Goal: Entertainment & Leisure: Consume media (video, audio)

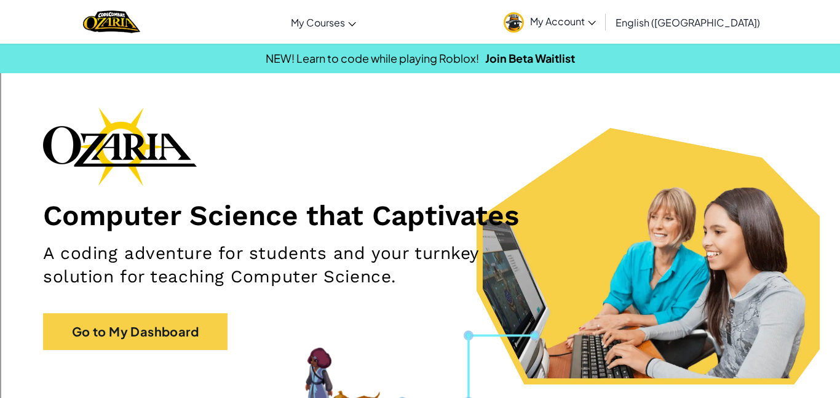
click at [596, 23] on span "My Account" at bounding box center [563, 21] width 66 height 13
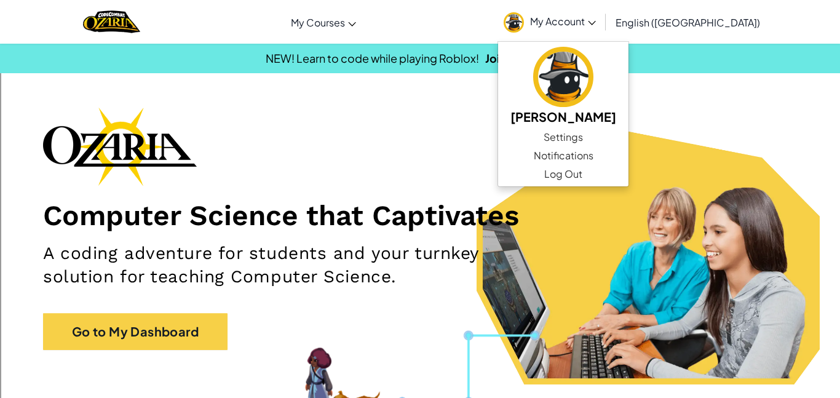
click at [596, 23] on span "My Account" at bounding box center [563, 21] width 66 height 13
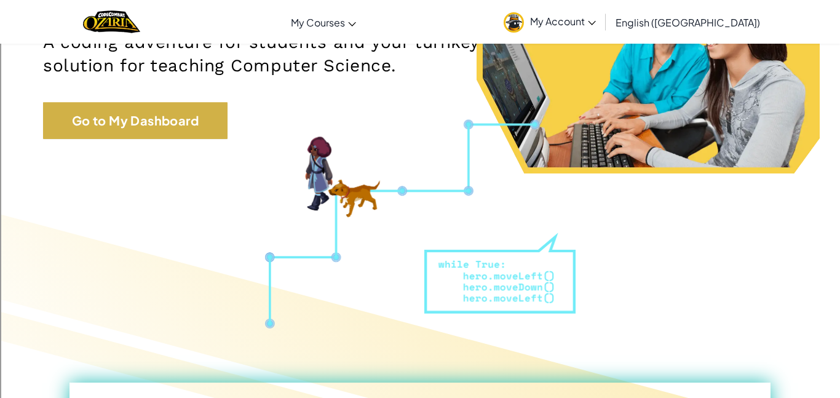
scroll to position [213, 0]
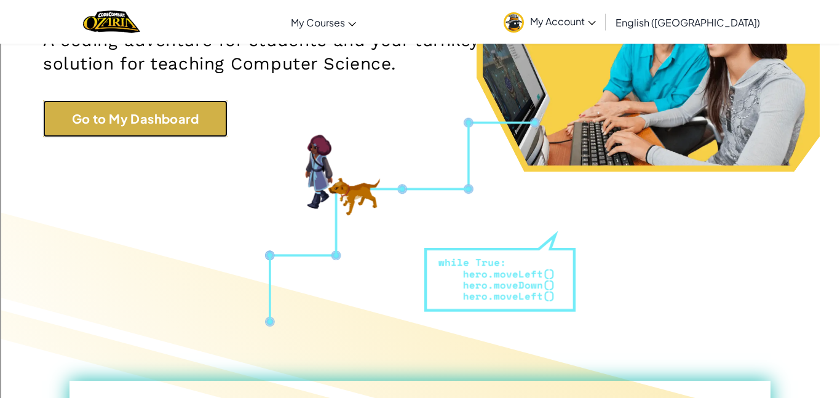
click at [146, 124] on link "Go to My Dashboard" at bounding box center [135, 118] width 184 height 37
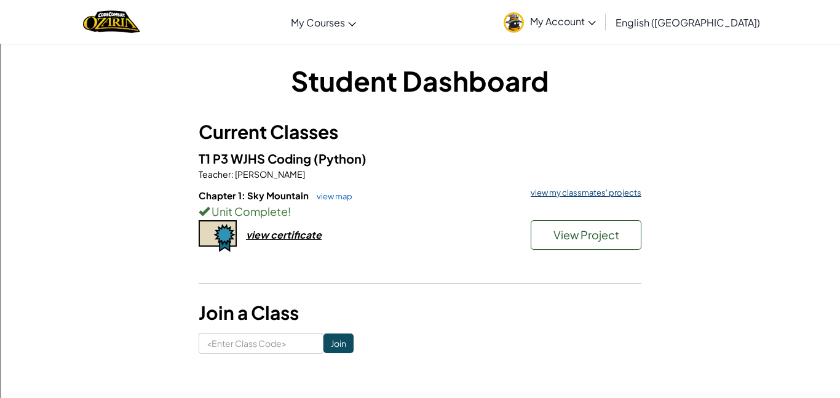
click at [537, 192] on link "view my classmates' projects" at bounding box center [582, 193] width 117 height 8
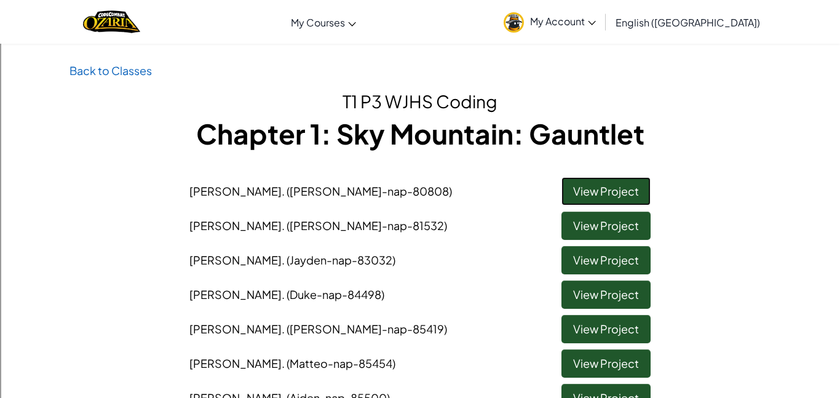
click at [602, 201] on link "View Project" at bounding box center [605, 191] width 89 height 28
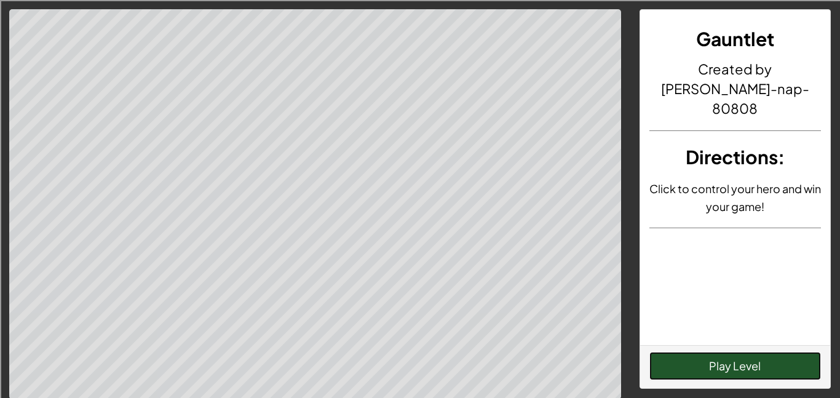
click at [679, 372] on button "Play Level" at bounding box center [735, 366] width 172 height 28
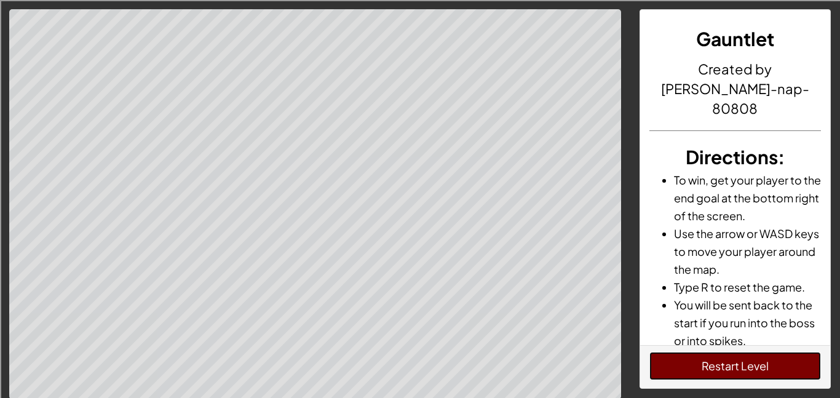
click at [782, 363] on button "Restart Level" at bounding box center [735, 366] width 172 height 28
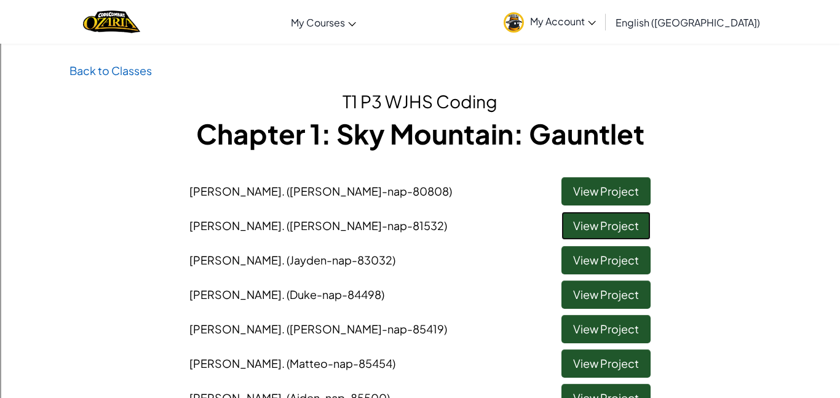
click at [608, 224] on link "View Project" at bounding box center [605, 225] width 89 height 28
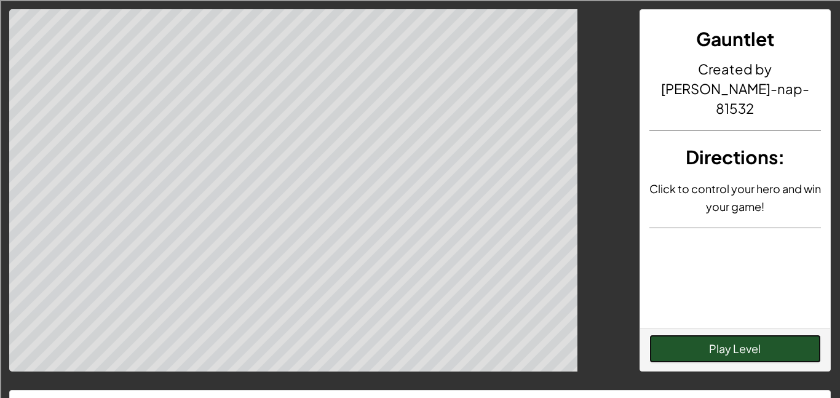
click at [746, 355] on button "Play Level" at bounding box center [735, 348] width 172 height 28
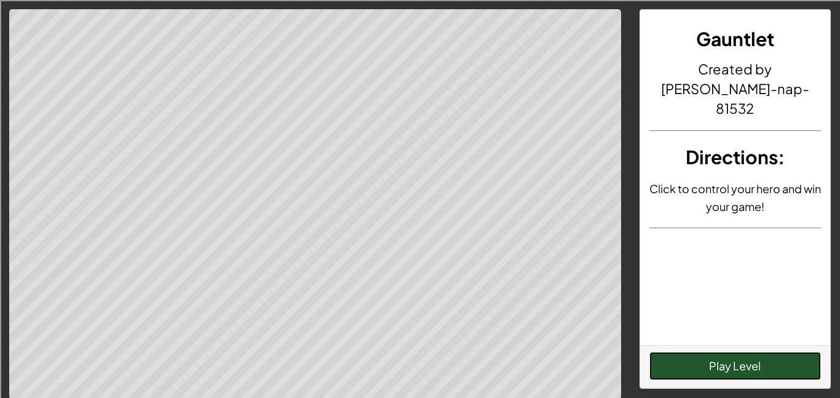
click at [753, 367] on button "Play Level" at bounding box center [735, 366] width 172 height 28
click at [746, 363] on button "Play Level" at bounding box center [735, 366] width 172 height 28
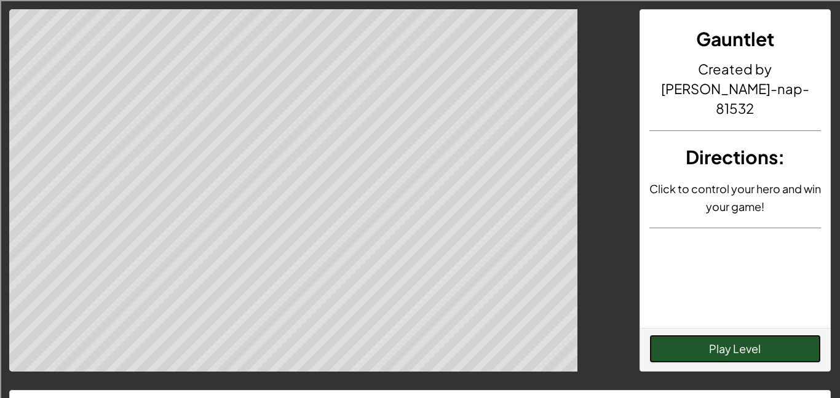
click at [757, 363] on button "Play Level" at bounding box center [735, 348] width 172 height 28
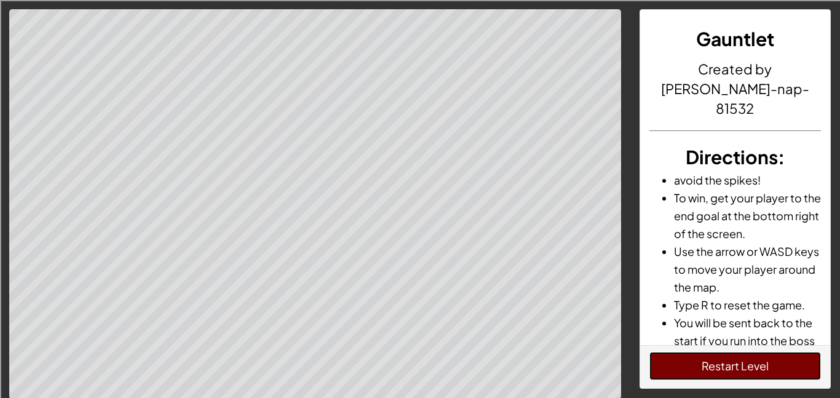
click at [742, 366] on button "Restart Level" at bounding box center [735, 366] width 172 height 28
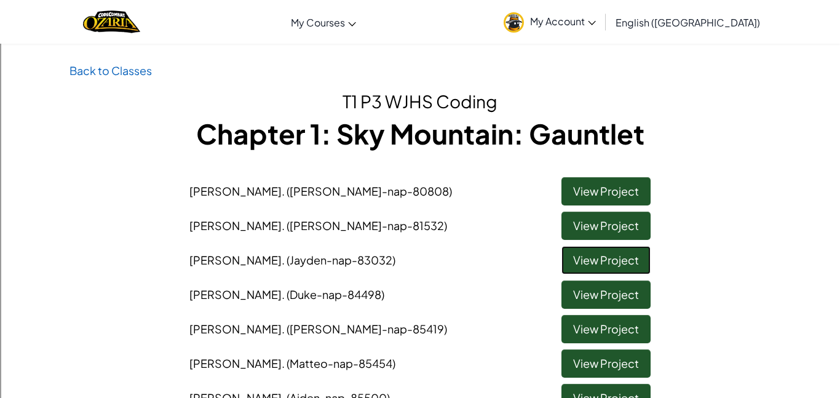
click at [594, 266] on link "View Project" at bounding box center [605, 260] width 89 height 28
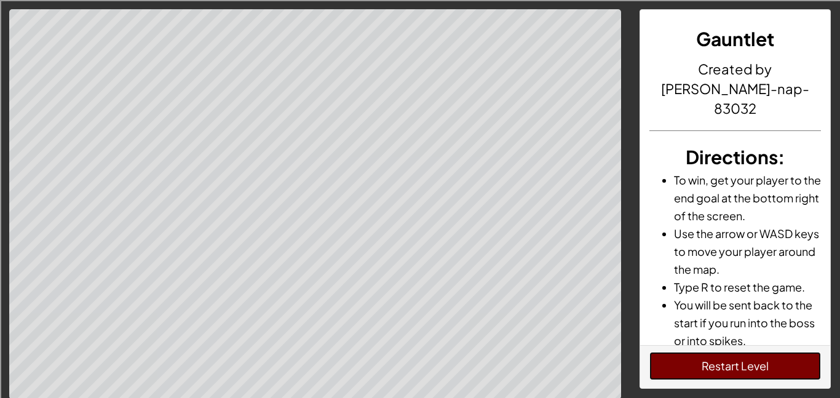
click at [766, 371] on button "Restart Level" at bounding box center [735, 366] width 172 height 28
click at [700, 368] on button "Restart Level" at bounding box center [735, 366] width 172 height 28
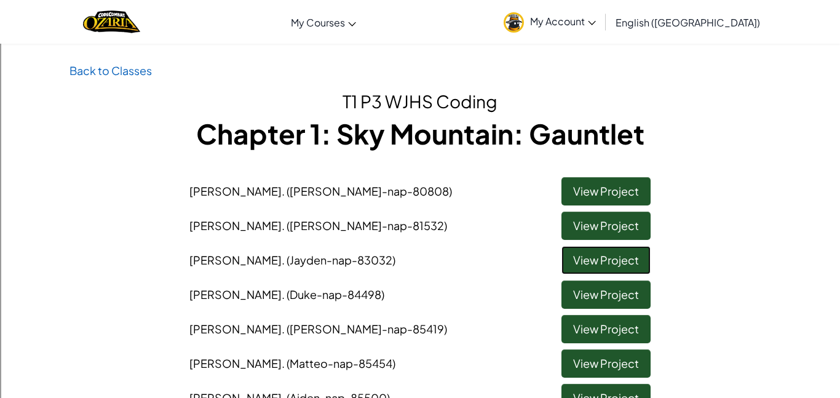
click at [597, 269] on link "View Project" at bounding box center [605, 260] width 89 height 28
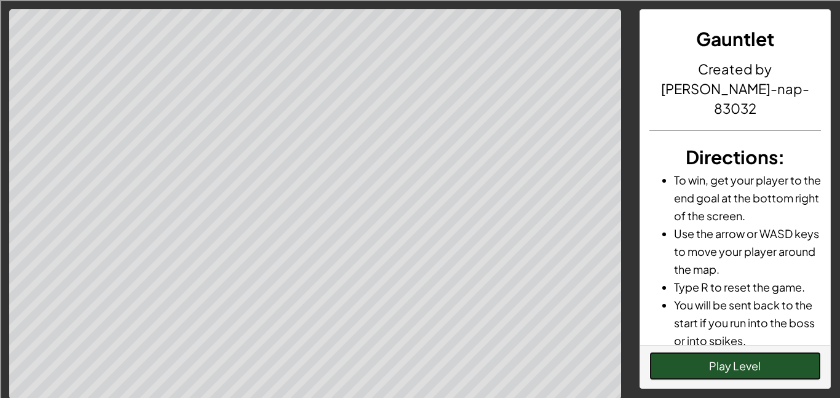
click at [712, 374] on button "Play Level" at bounding box center [735, 366] width 172 height 28
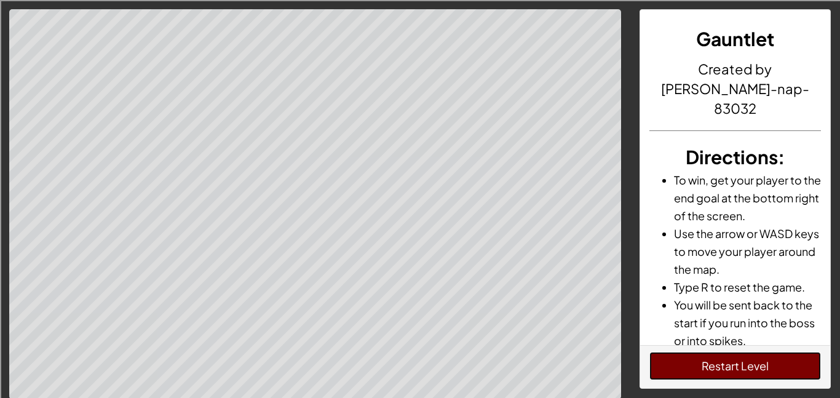
click at [723, 366] on button "Restart Level" at bounding box center [735, 366] width 172 height 28
click at [749, 366] on button "Restart Level" at bounding box center [735, 366] width 172 height 28
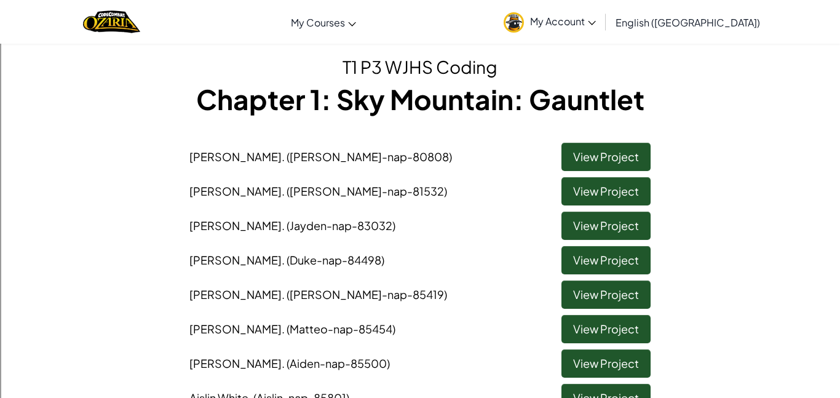
scroll to position [39, 0]
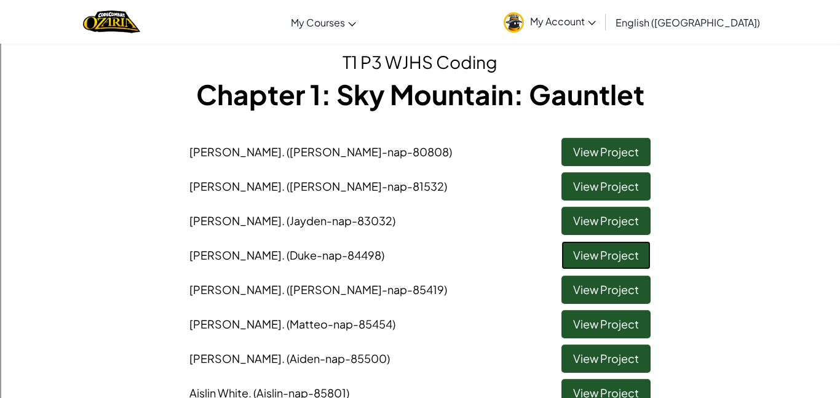
click at [621, 254] on link "View Project" at bounding box center [605, 255] width 89 height 28
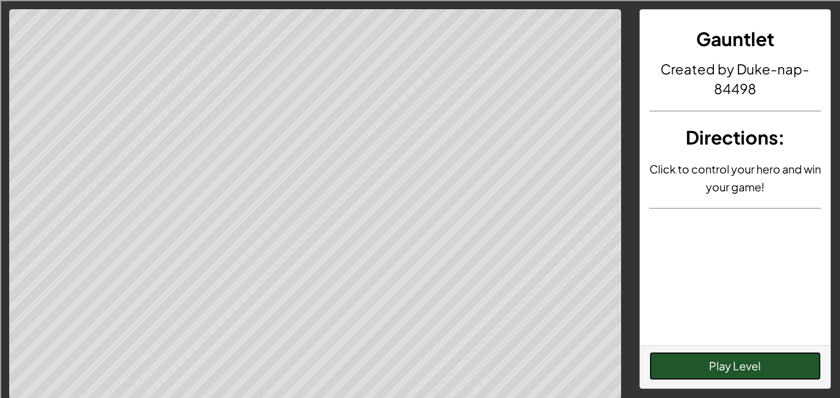
click at [736, 366] on button "Play Level" at bounding box center [735, 366] width 172 height 28
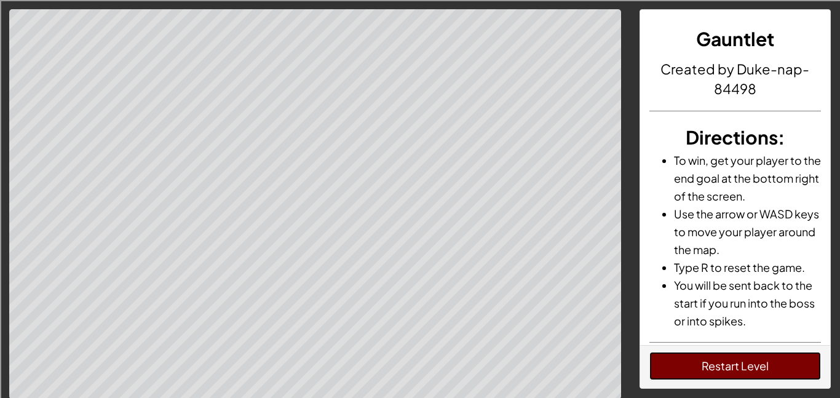
click at [740, 363] on button "Restart Level" at bounding box center [735, 366] width 172 height 28
